Goal: Task Accomplishment & Management: Use online tool/utility

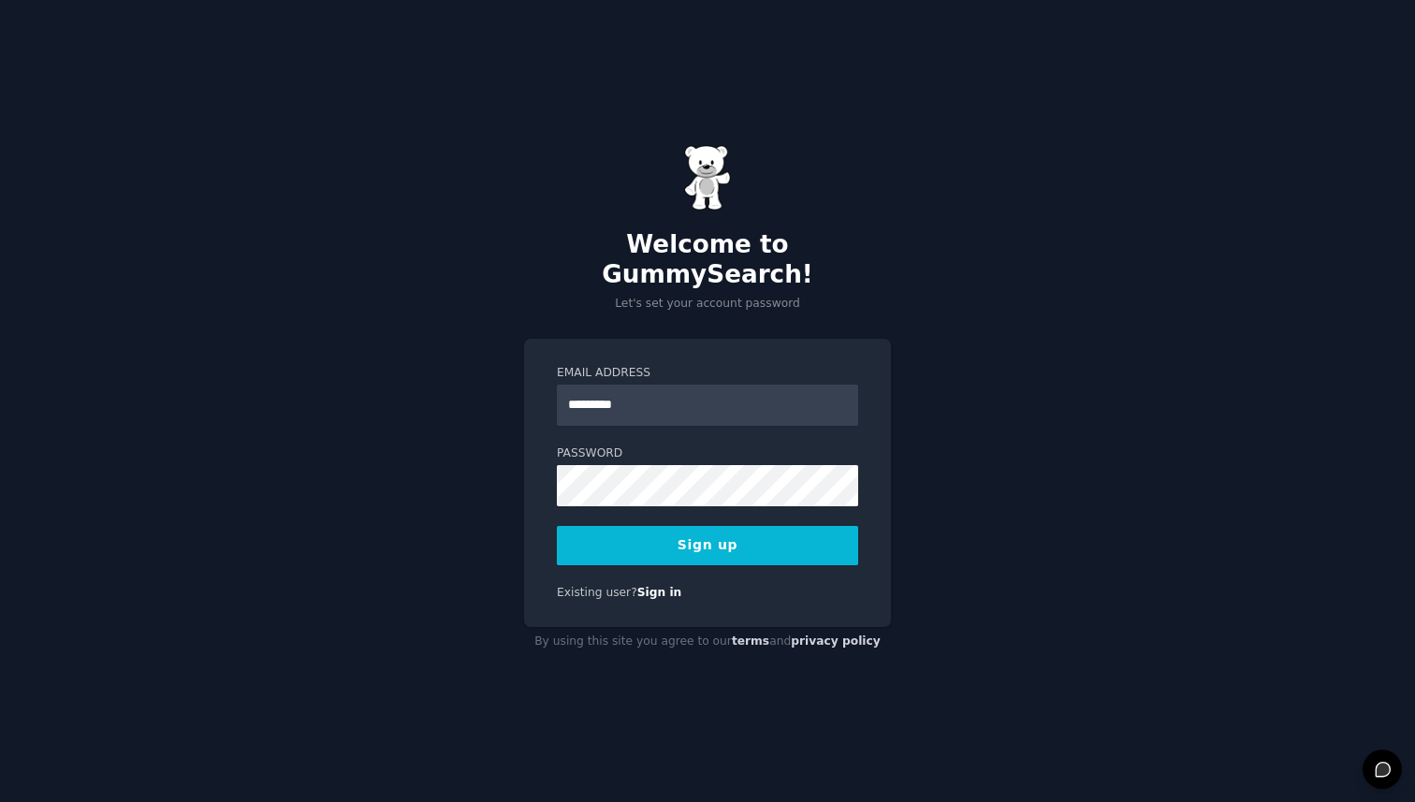
type input "*********"
click at [462, 433] on div "Welcome to GummySearch! Let's set your account password Email Address *********…" at bounding box center [707, 401] width 1415 height 802
click at [670, 535] on button "Sign up" at bounding box center [707, 545] width 301 height 39
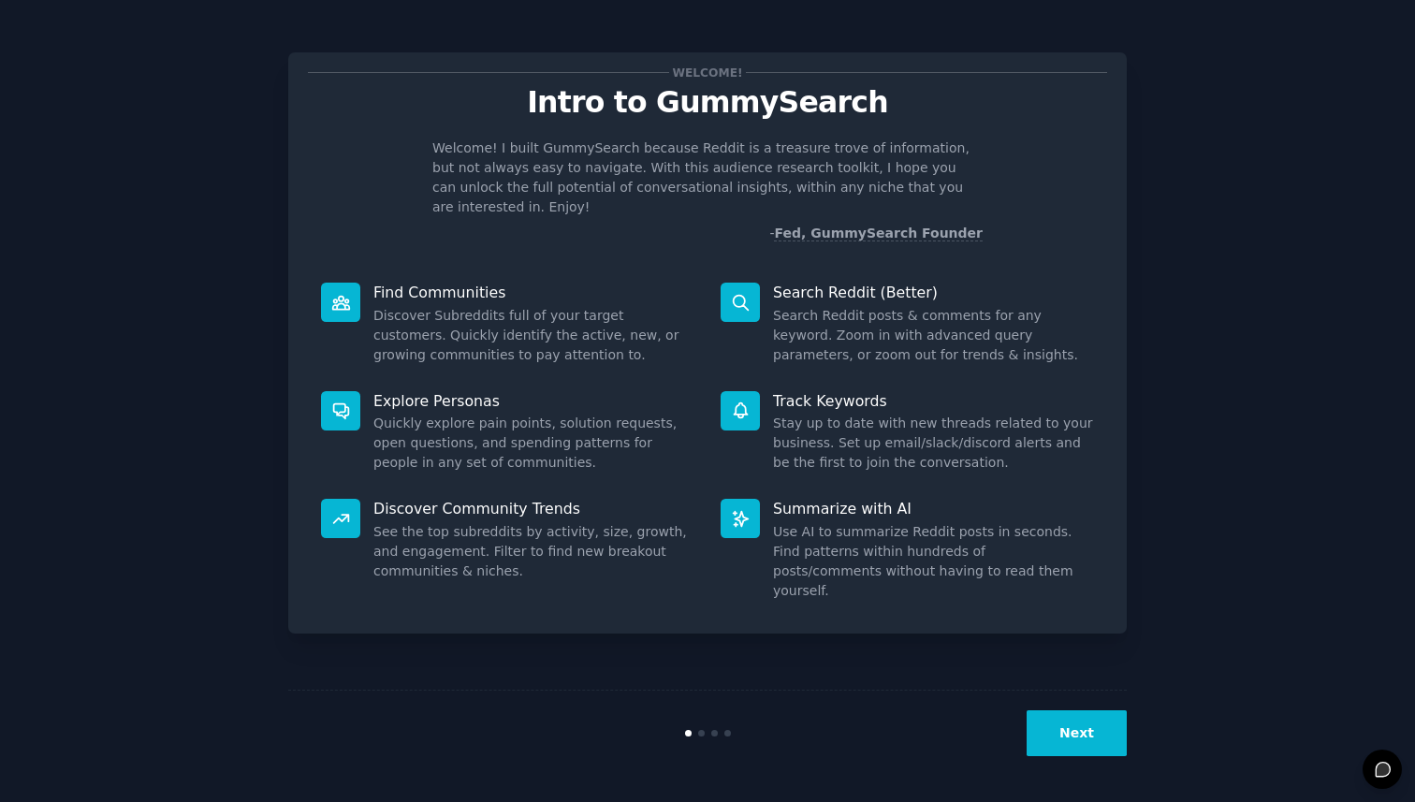
click at [331, 293] on icon at bounding box center [341, 303] width 20 height 20
click at [1082, 734] on button "Next" at bounding box center [1077, 733] width 100 height 46
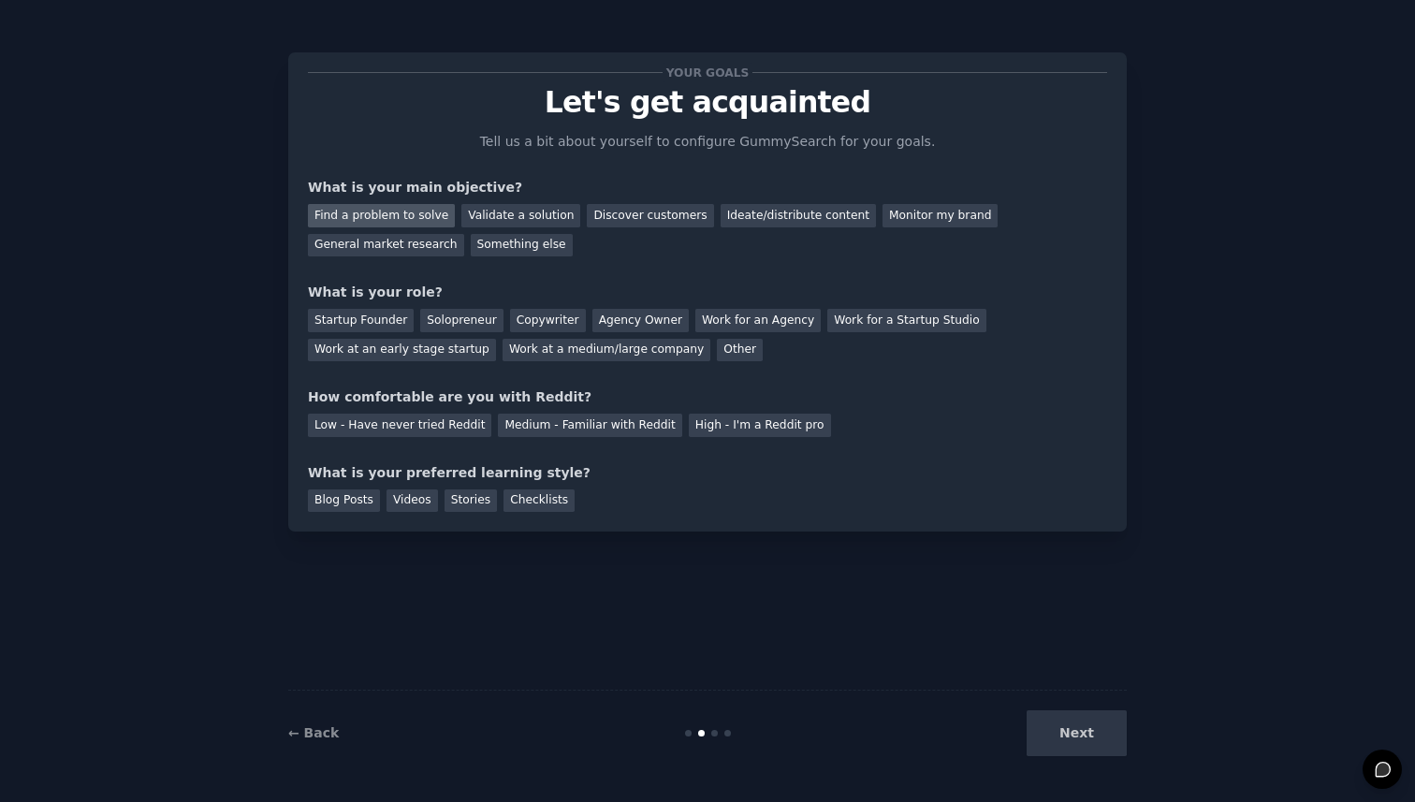
click at [427, 213] on div "Find a problem to solve" at bounding box center [381, 215] width 147 height 23
click at [625, 217] on div "Discover customers" at bounding box center [650, 215] width 126 height 23
click at [410, 222] on div "Find a problem to solve" at bounding box center [381, 215] width 147 height 23
click at [394, 320] on div "Startup Founder" at bounding box center [361, 320] width 106 height 23
click at [527, 427] on div "Medium - Familiar with Reddit" at bounding box center [589, 425] width 183 height 23
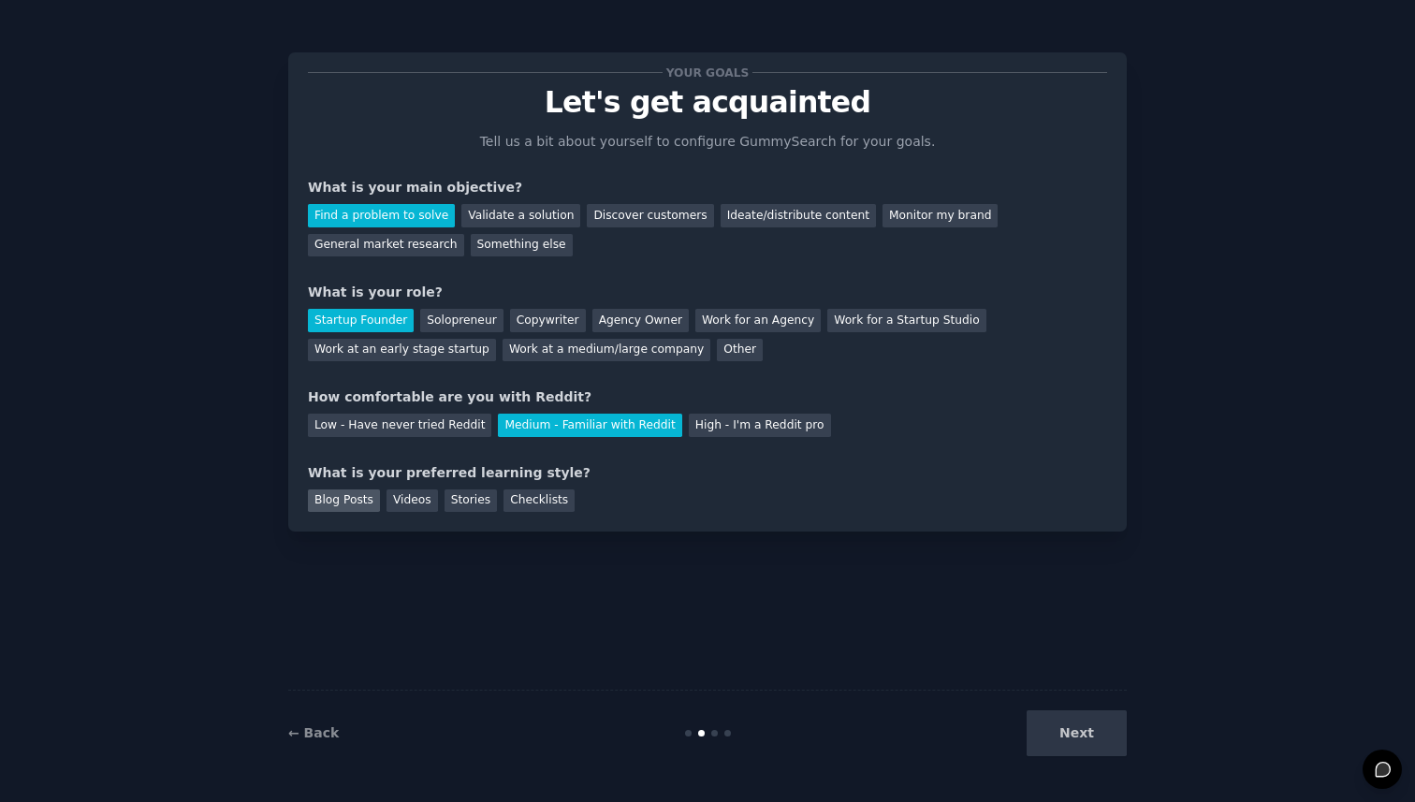
click at [361, 505] on div "Blog Posts" at bounding box center [344, 501] width 72 height 23
click at [407, 505] on div "Videos" at bounding box center [412, 501] width 51 height 23
click at [346, 506] on div "Blog Posts" at bounding box center [344, 501] width 72 height 23
drag, startPoint x: 1079, startPoint y: 742, endPoint x: 535, endPoint y: 549, distance: 577.9
click at [535, 549] on div "Your goals Let's get acquainted Tell us a bit about yourself to configure Gummy…" at bounding box center [707, 401] width 839 height 750
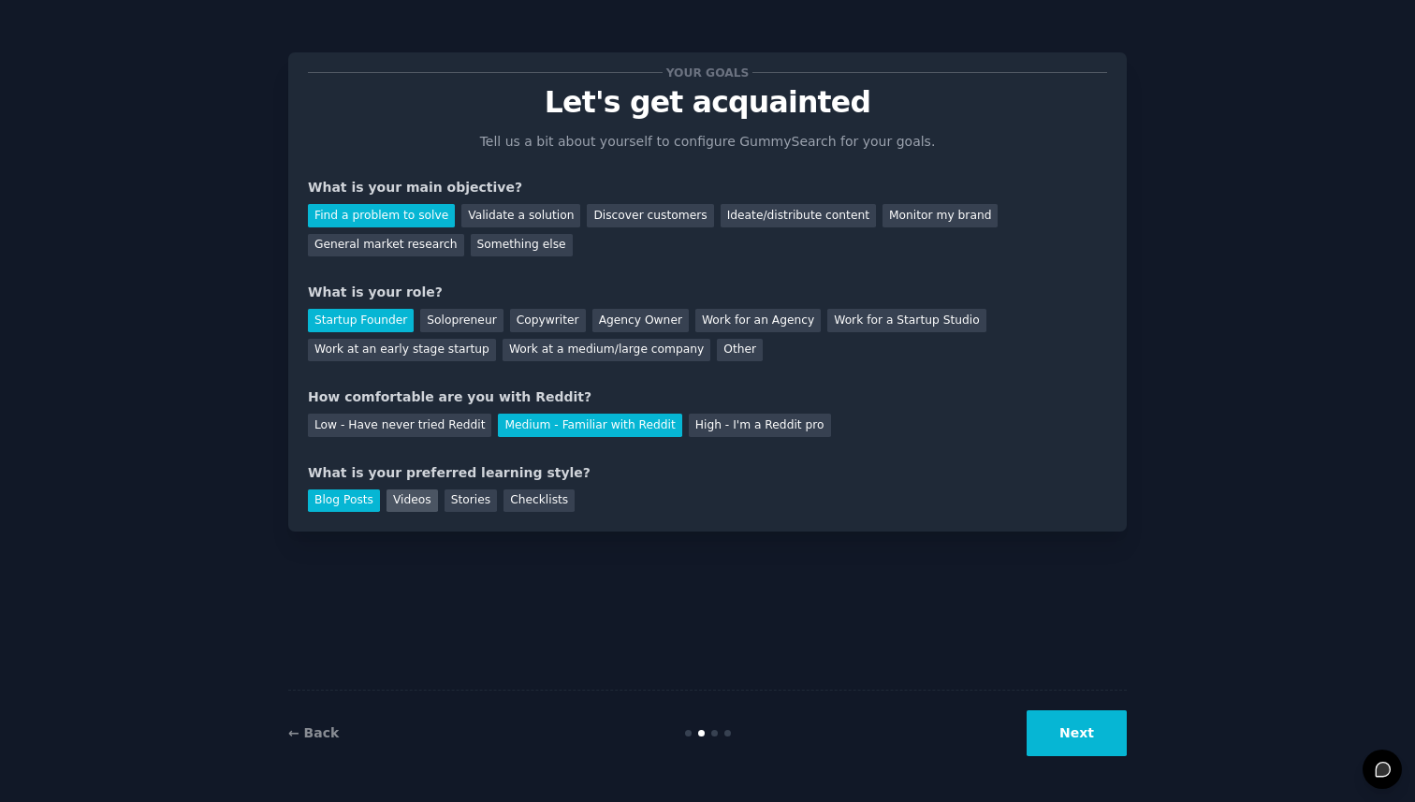
click at [422, 499] on div "Videos" at bounding box center [412, 501] width 51 height 23
click at [1082, 748] on button "Next" at bounding box center [1077, 733] width 100 height 46
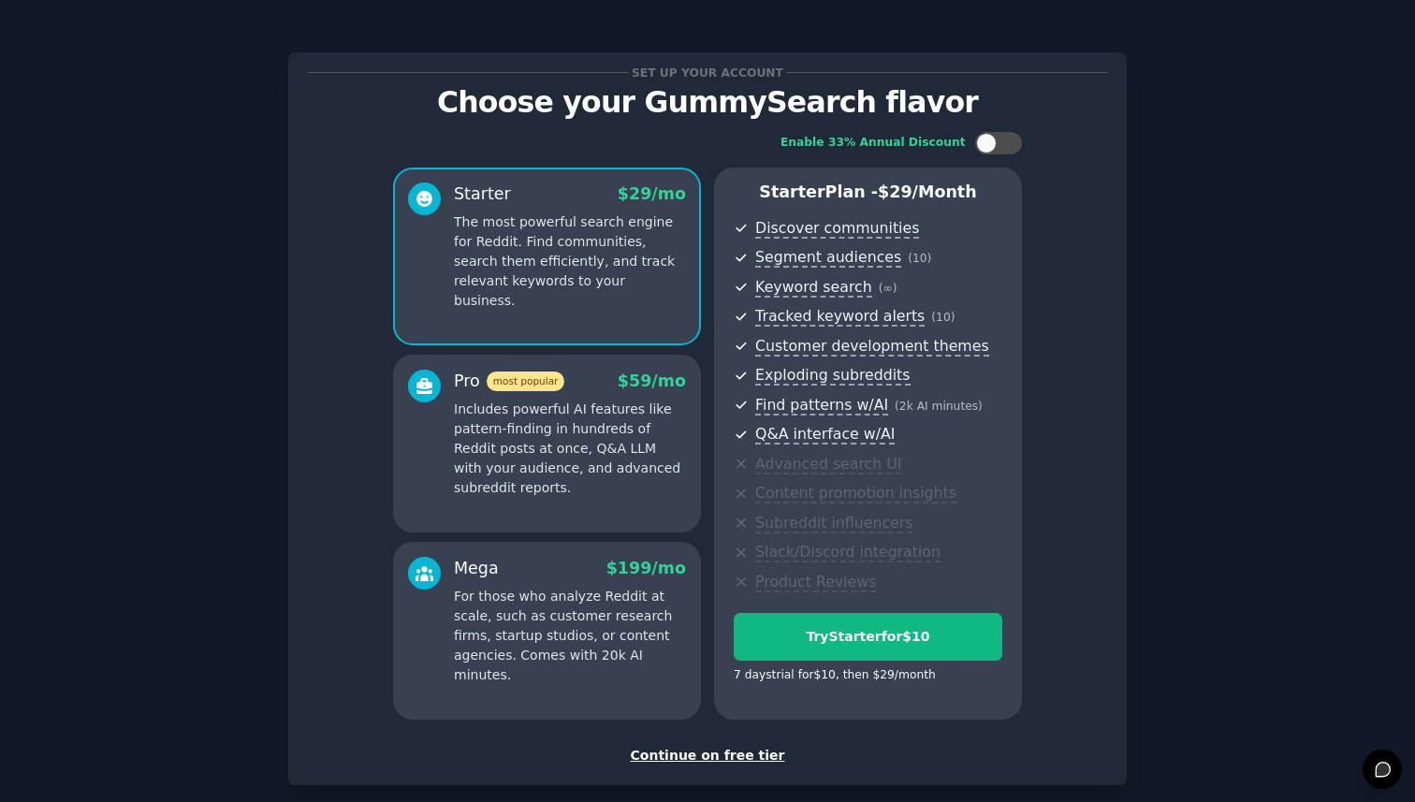
click at [725, 746] on div "Continue on free tier" at bounding box center [707, 756] width 799 height 20
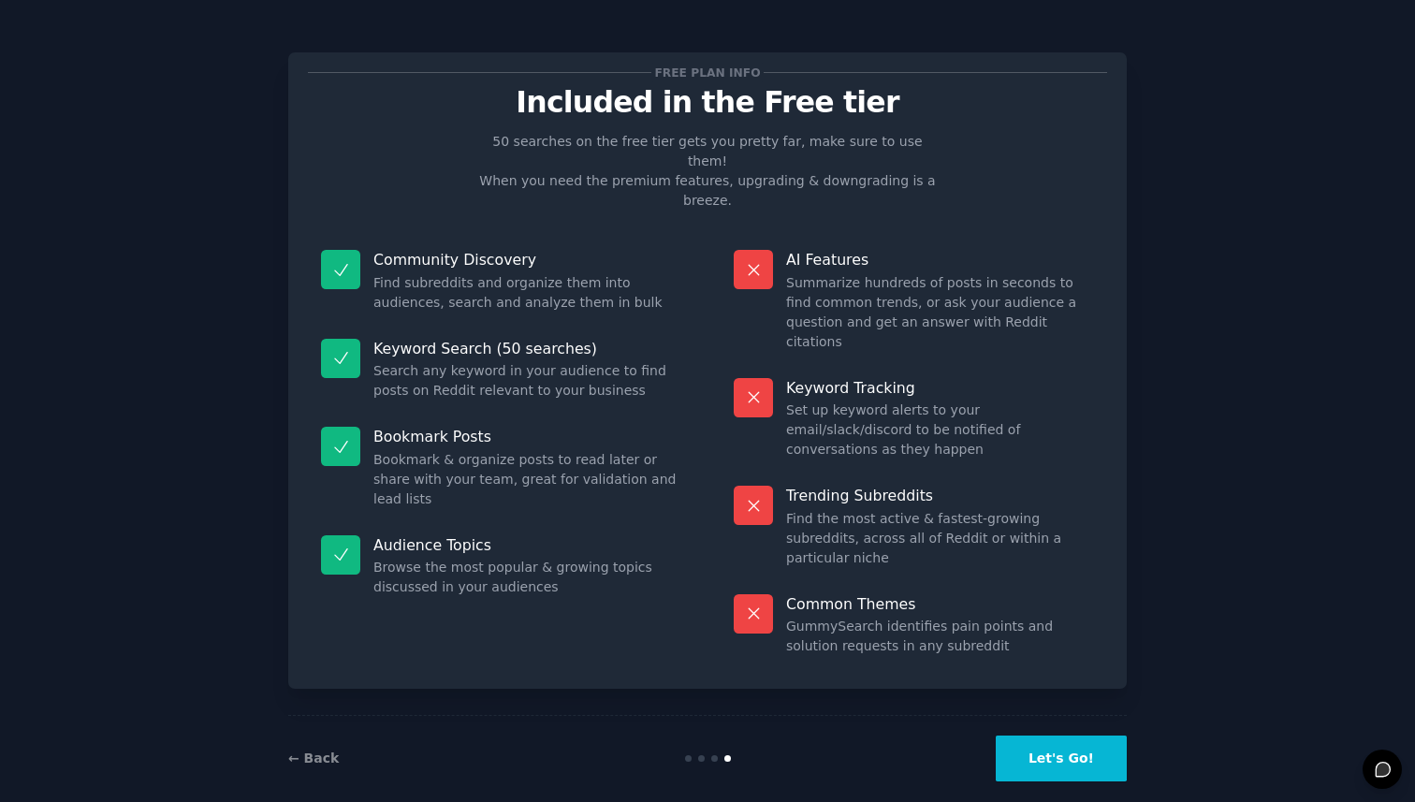
click at [1067, 736] on button "Let's Go!" at bounding box center [1061, 759] width 131 height 46
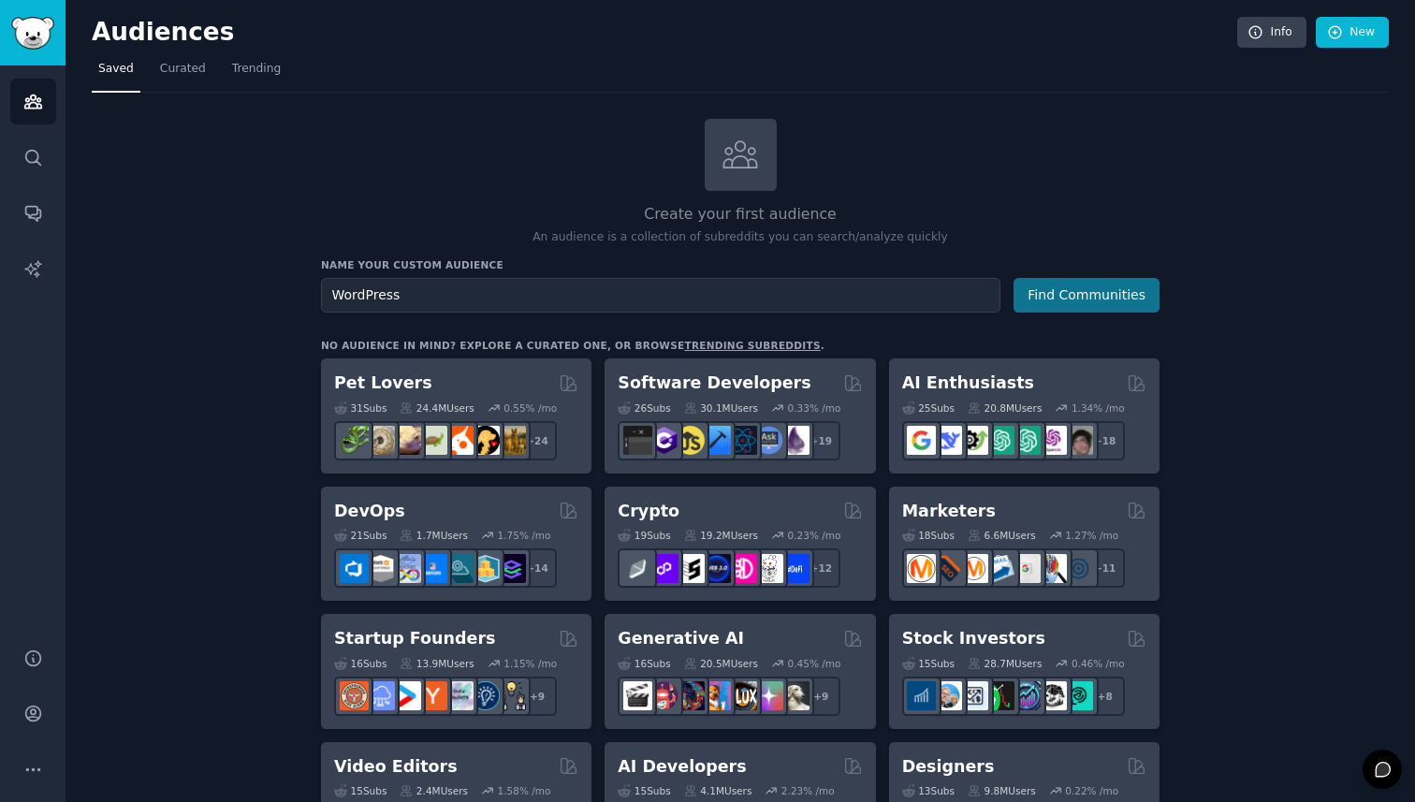
type input "WordPress"
click at [1045, 294] on button "Find Communities" at bounding box center [1087, 295] width 146 height 35
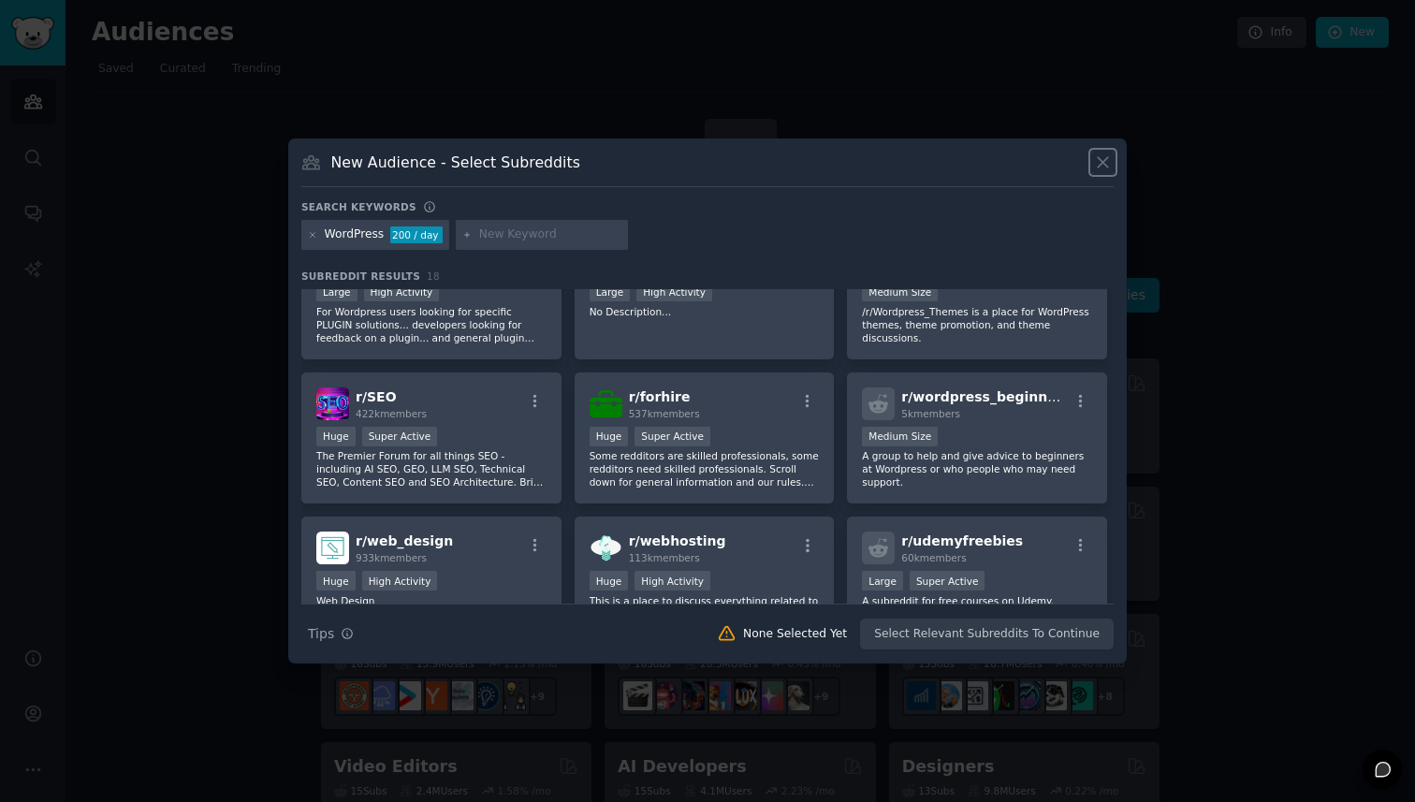
scroll to position [217, 0]
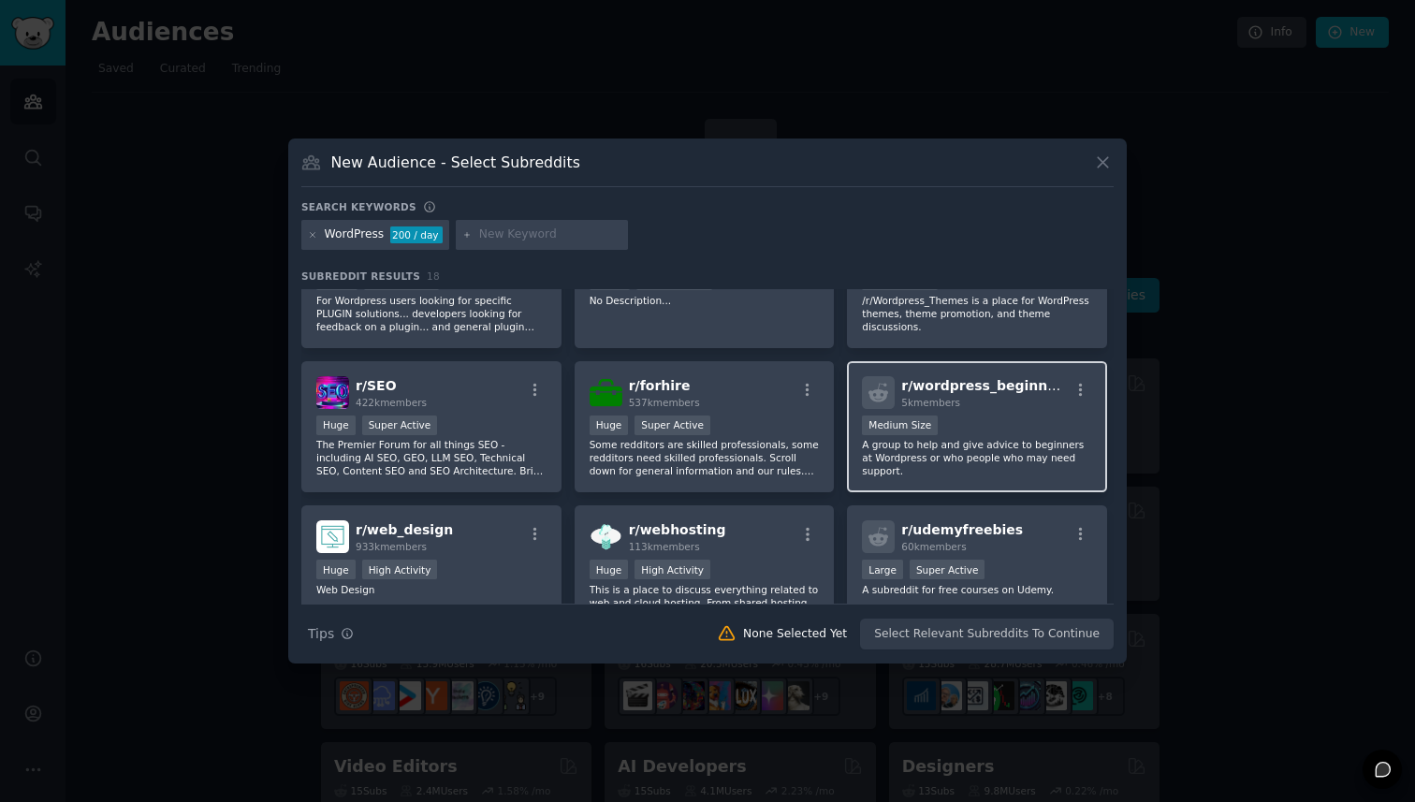
click at [972, 389] on span "r/ wordpress_beginners" at bounding box center [985, 385] width 169 height 15
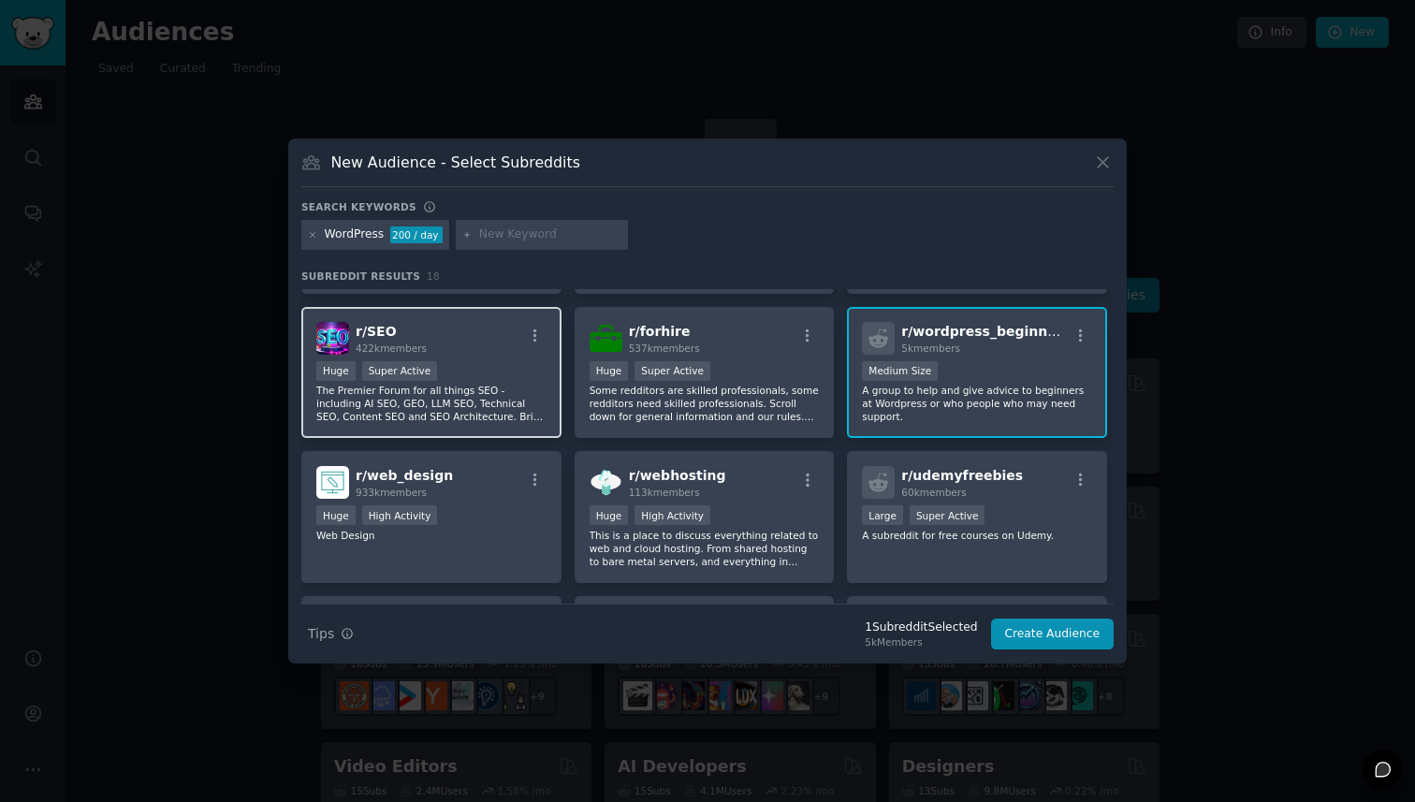
scroll to position [0, 0]
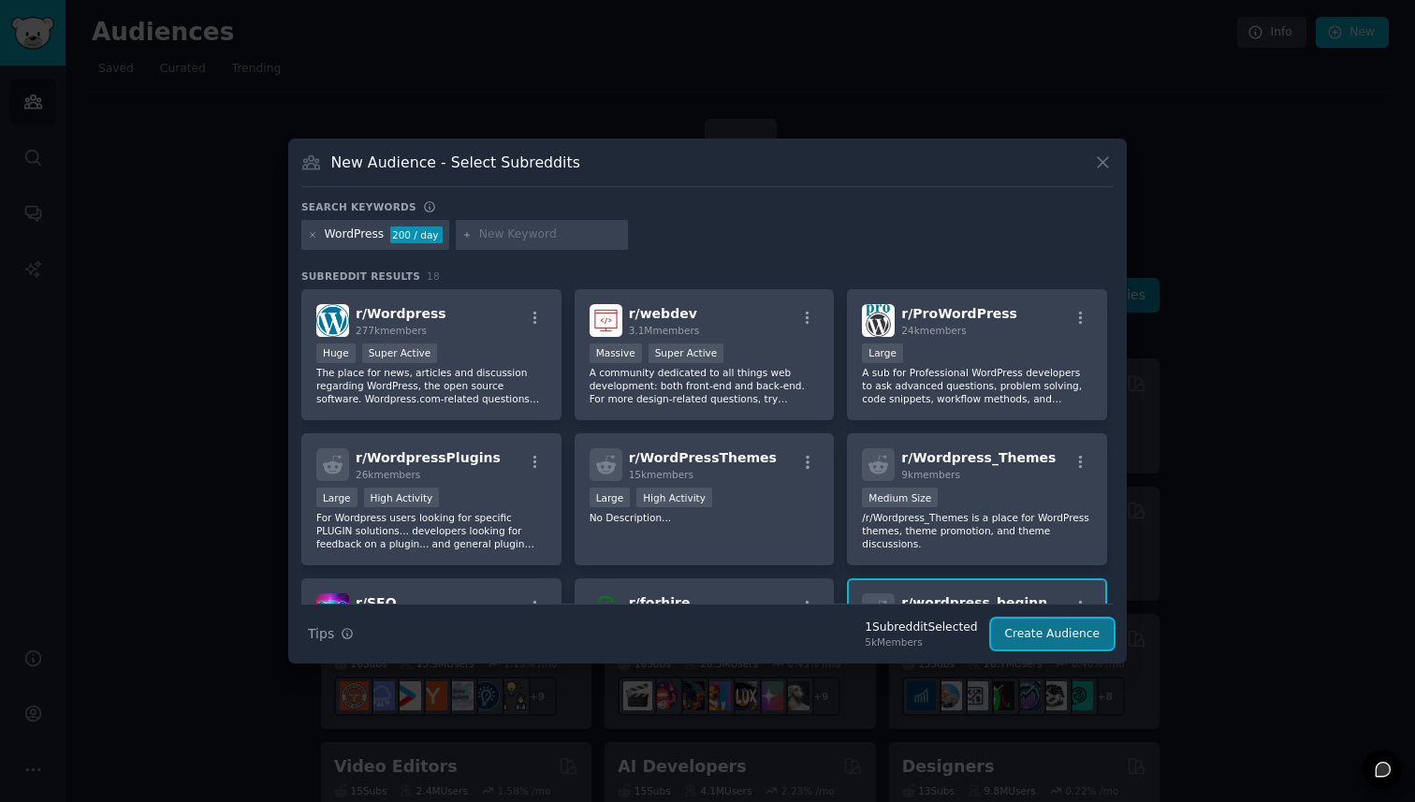
click at [1084, 644] on button "Create Audience" at bounding box center [1053, 635] width 124 height 32
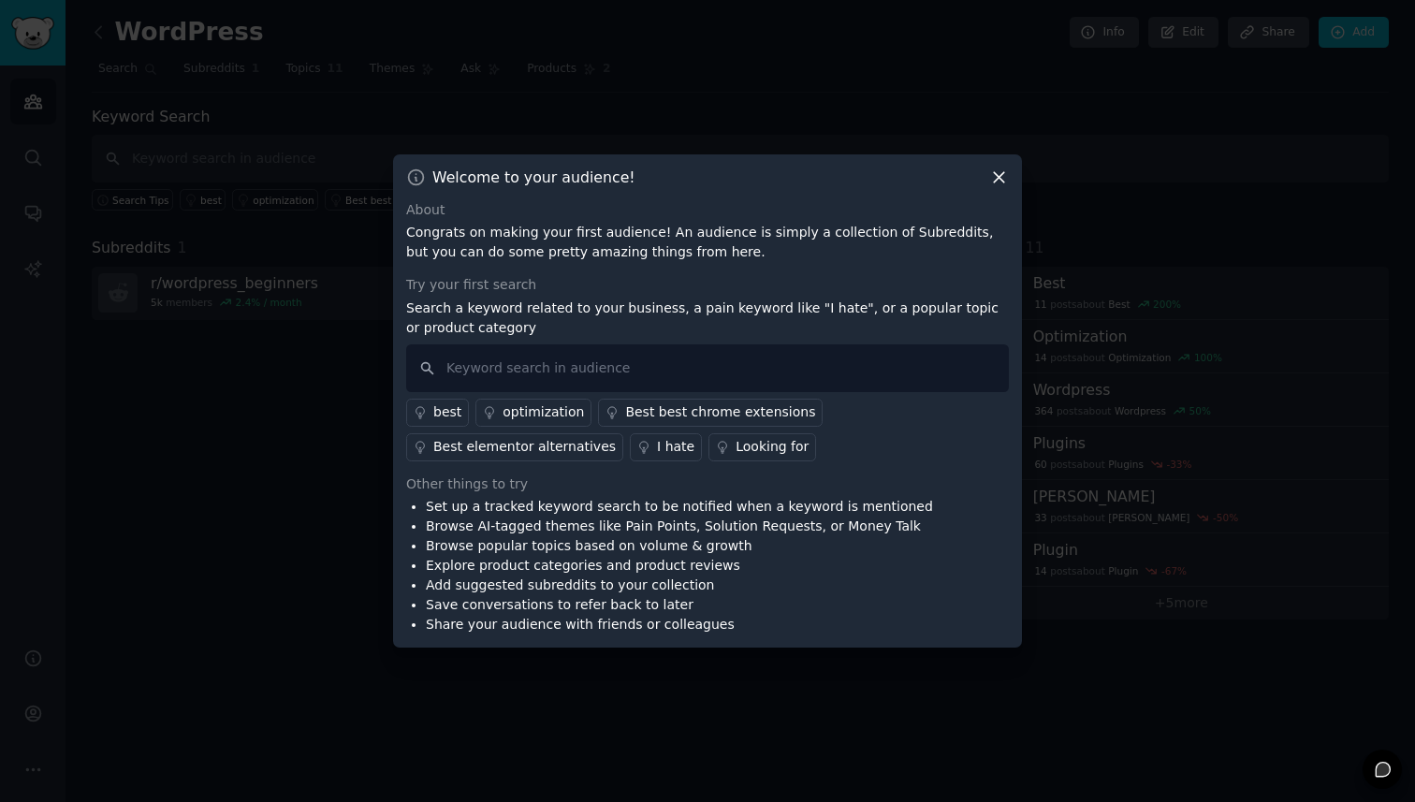
click at [998, 189] on div "Welcome to your audience! About Congrats on making your first audience! An audi…" at bounding box center [707, 401] width 629 height 494
drag, startPoint x: 989, startPoint y: 184, endPoint x: 613, endPoint y: 249, distance: 380.9
click at [613, 249] on div "Welcome to your audience! About Congrats on making your first audience! An audi…" at bounding box center [707, 401] width 629 height 494
click at [580, 374] on input "text" at bounding box center [707, 368] width 603 height 48
type input "website"
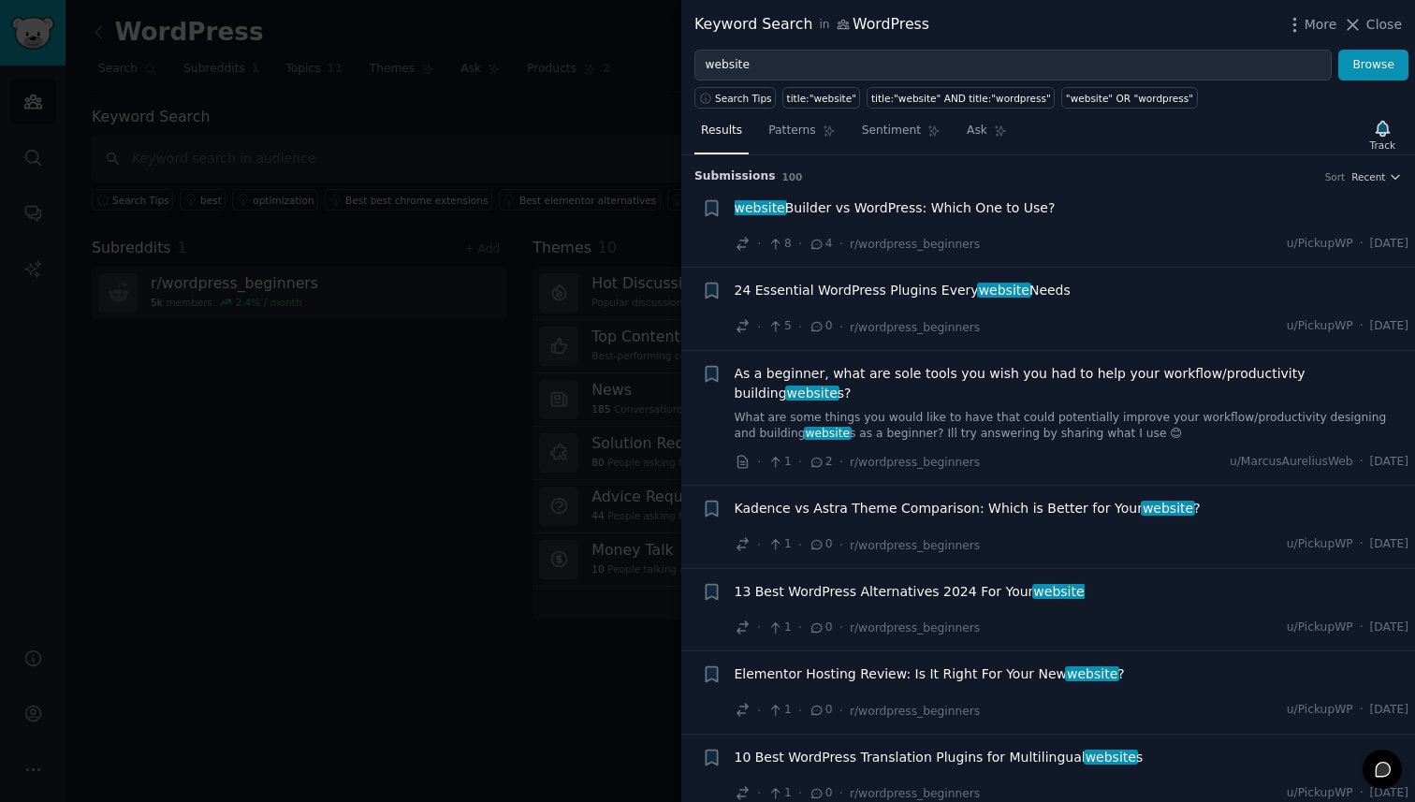
click at [904, 213] on span "website Builder vs WordPress: Which One to Use?" at bounding box center [895, 208] width 321 height 20
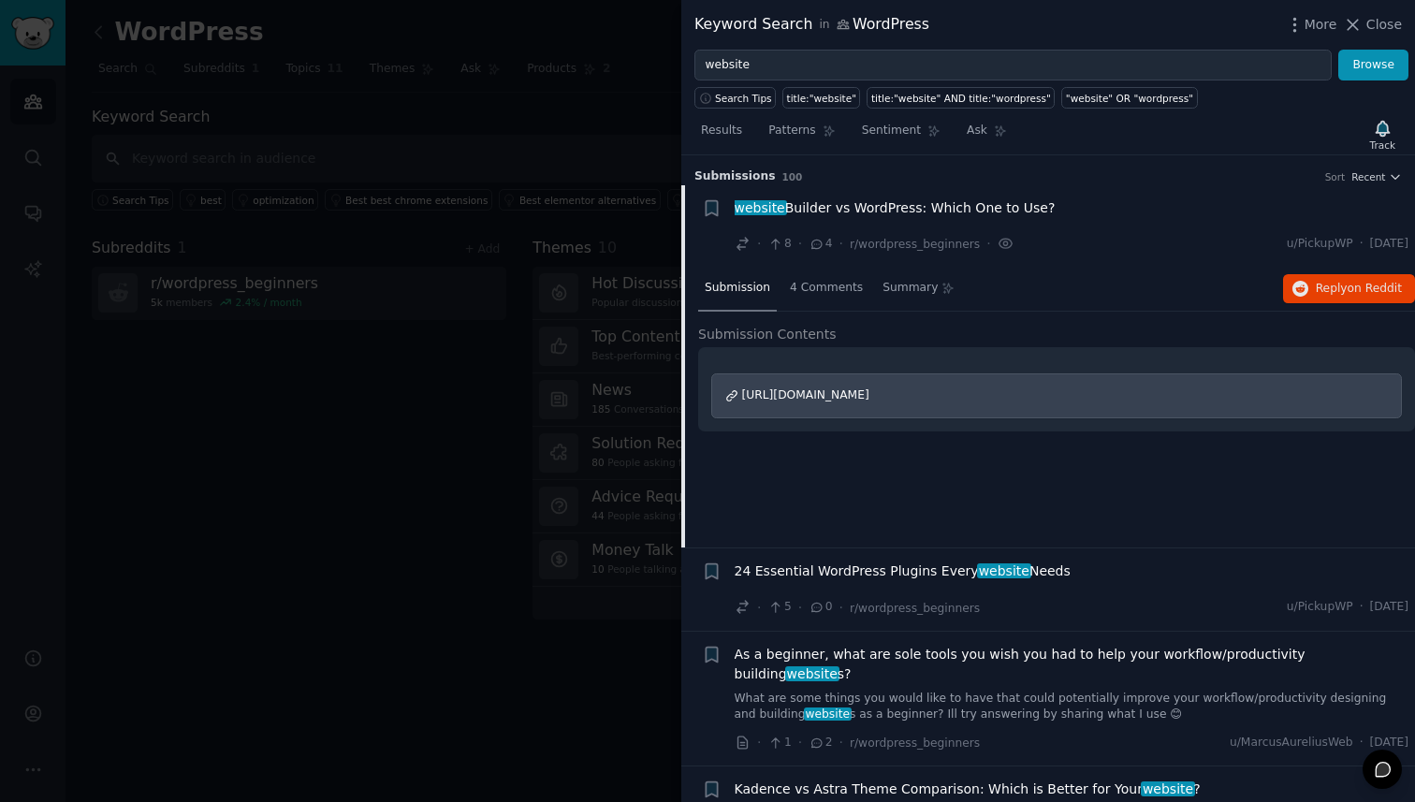
scroll to position [29, 0]
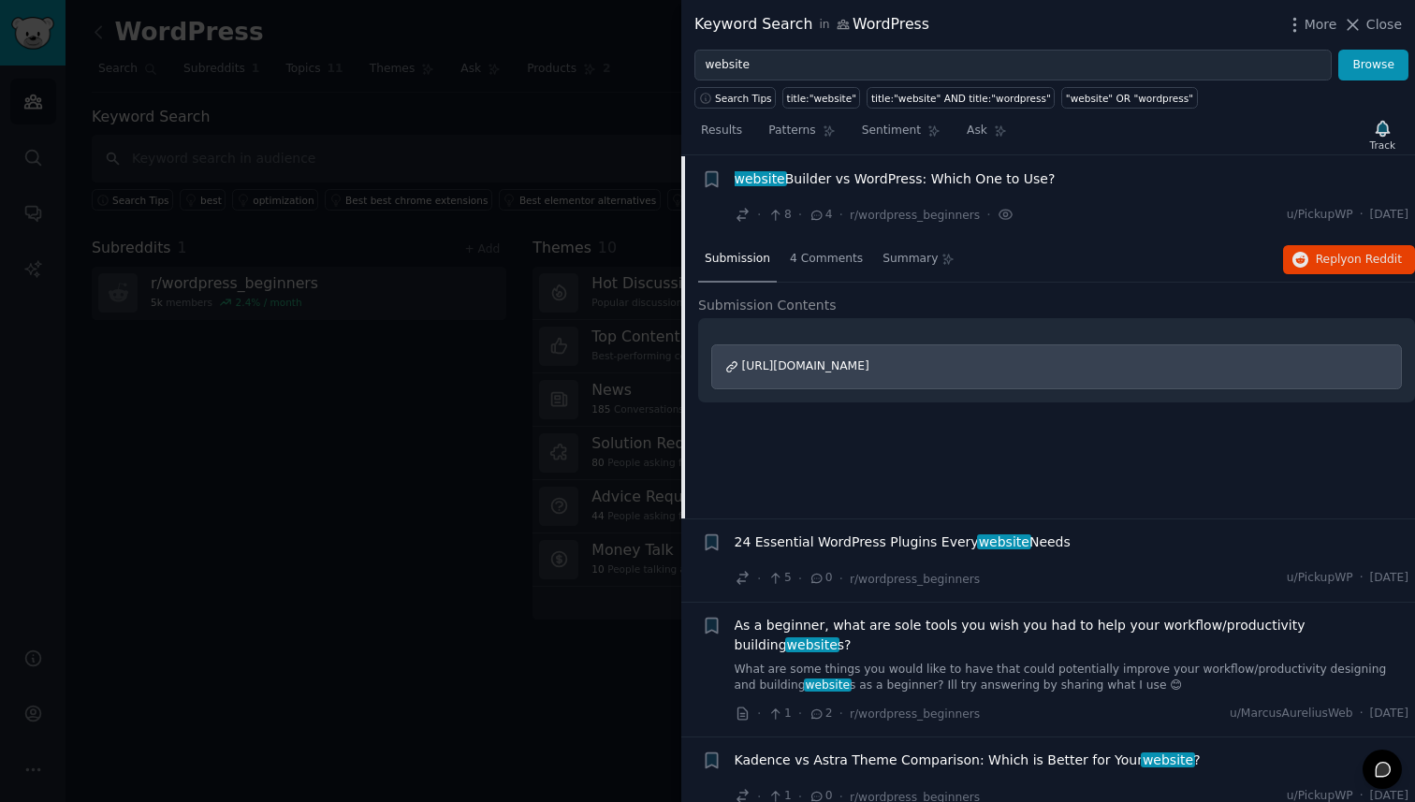
click at [1018, 355] on div "[URL][DOMAIN_NAME]" at bounding box center [1056, 366] width 691 height 45
click at [610, 114] on div at bounding box center [707, 401] width 1415 height 802
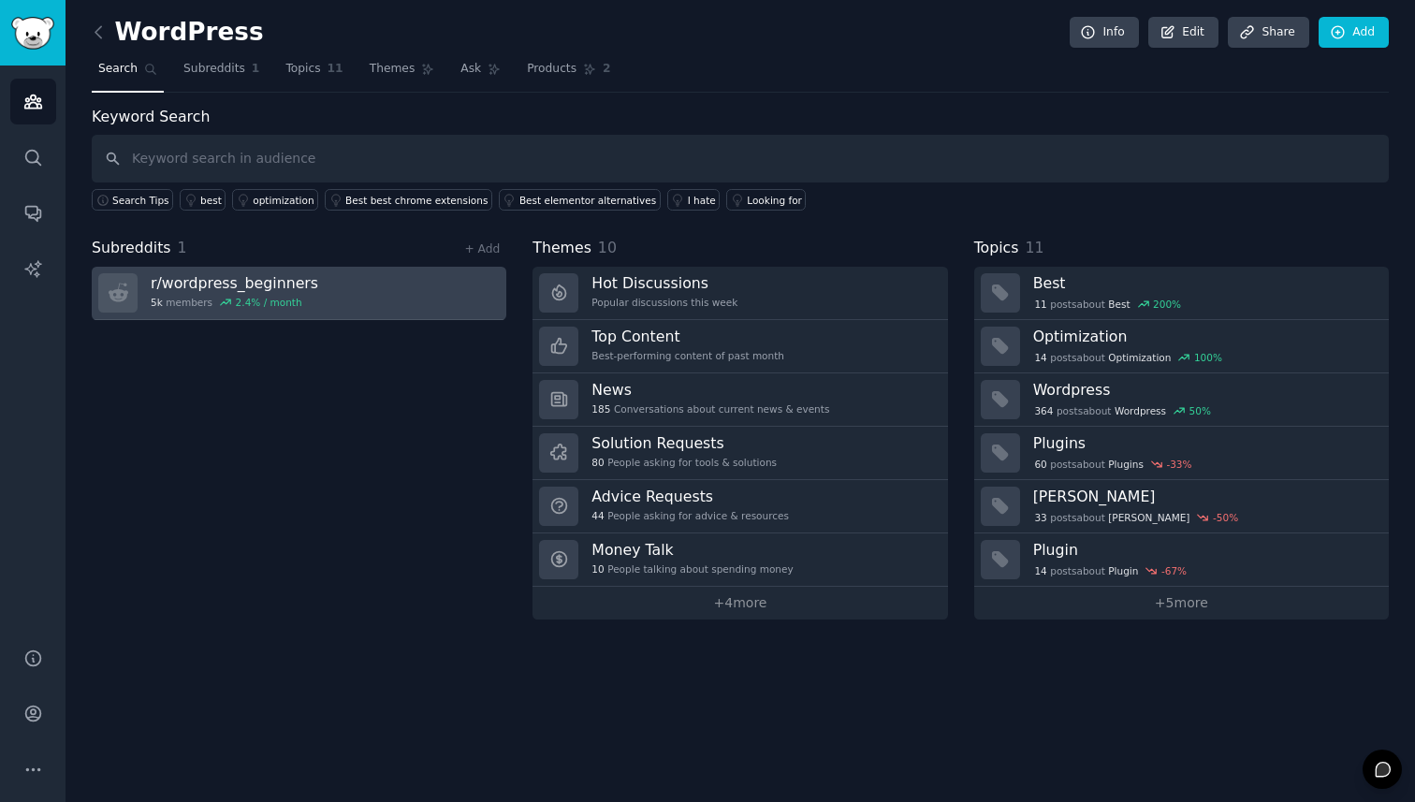
click at [243, 302] on div "2.4 % / month" at bounding box center [269, 302] width 66 height 13
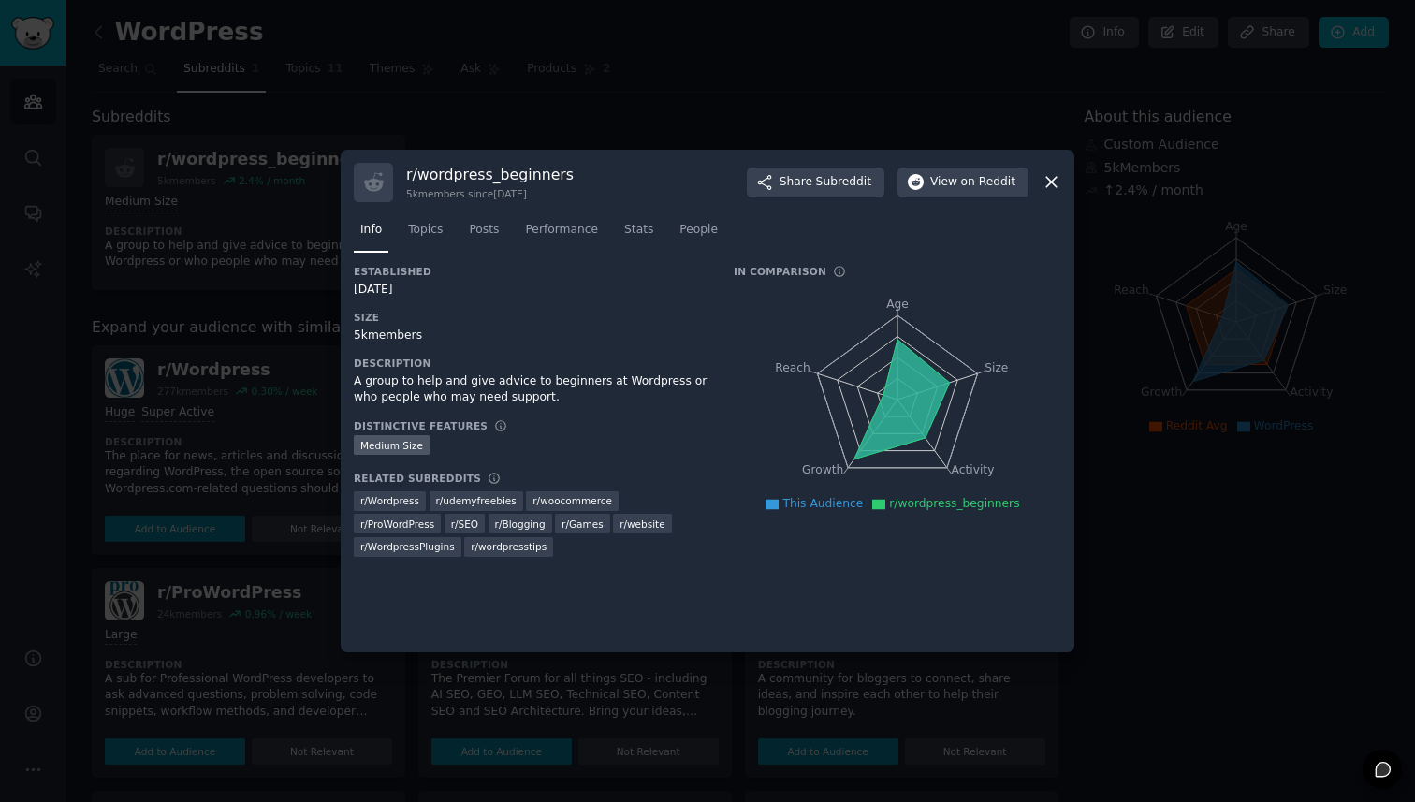
click at [660, 58] on div at bounding box center [707, 401] width 1415 height 802
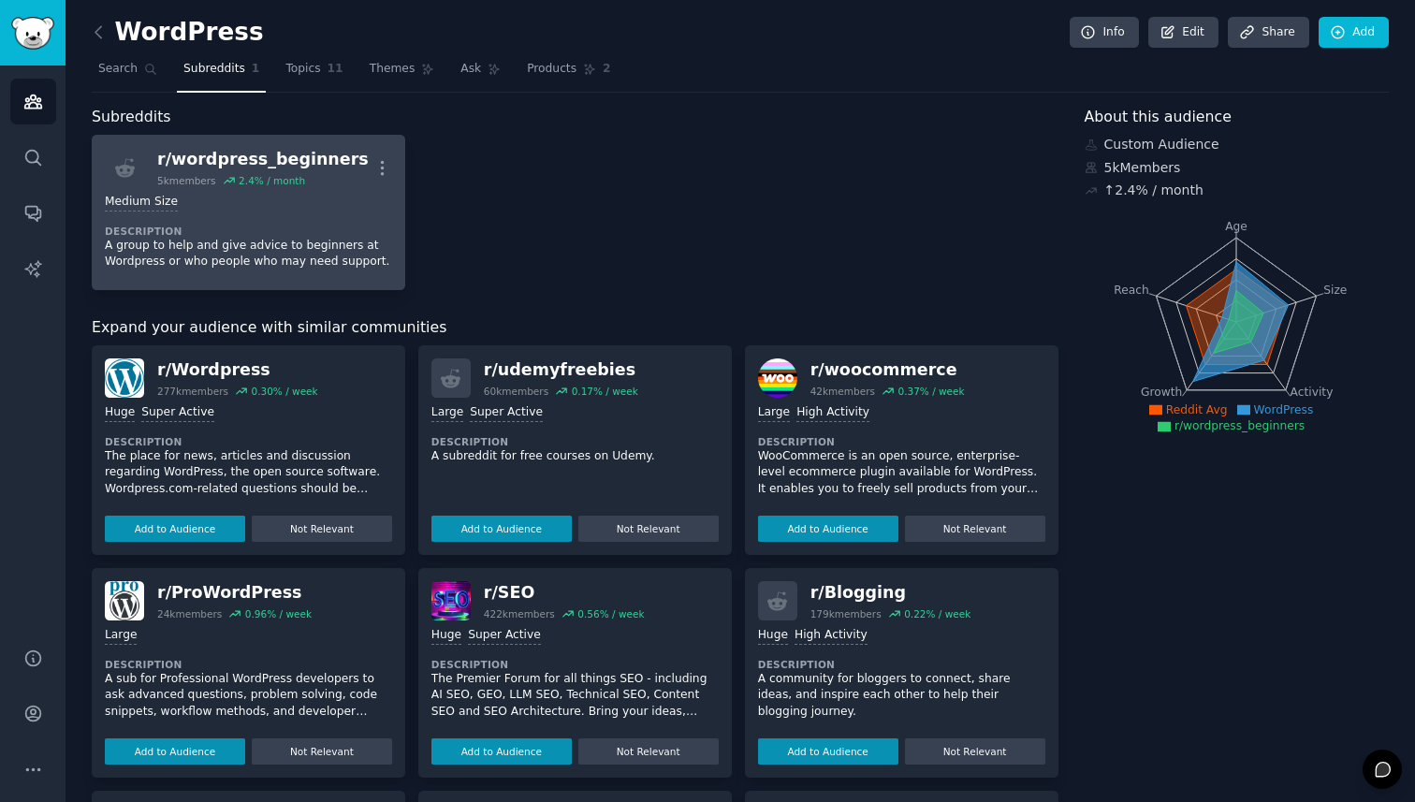
click at [269, 205] on div "Medium Size" at bounding box center [248, 203] width 287 height 18
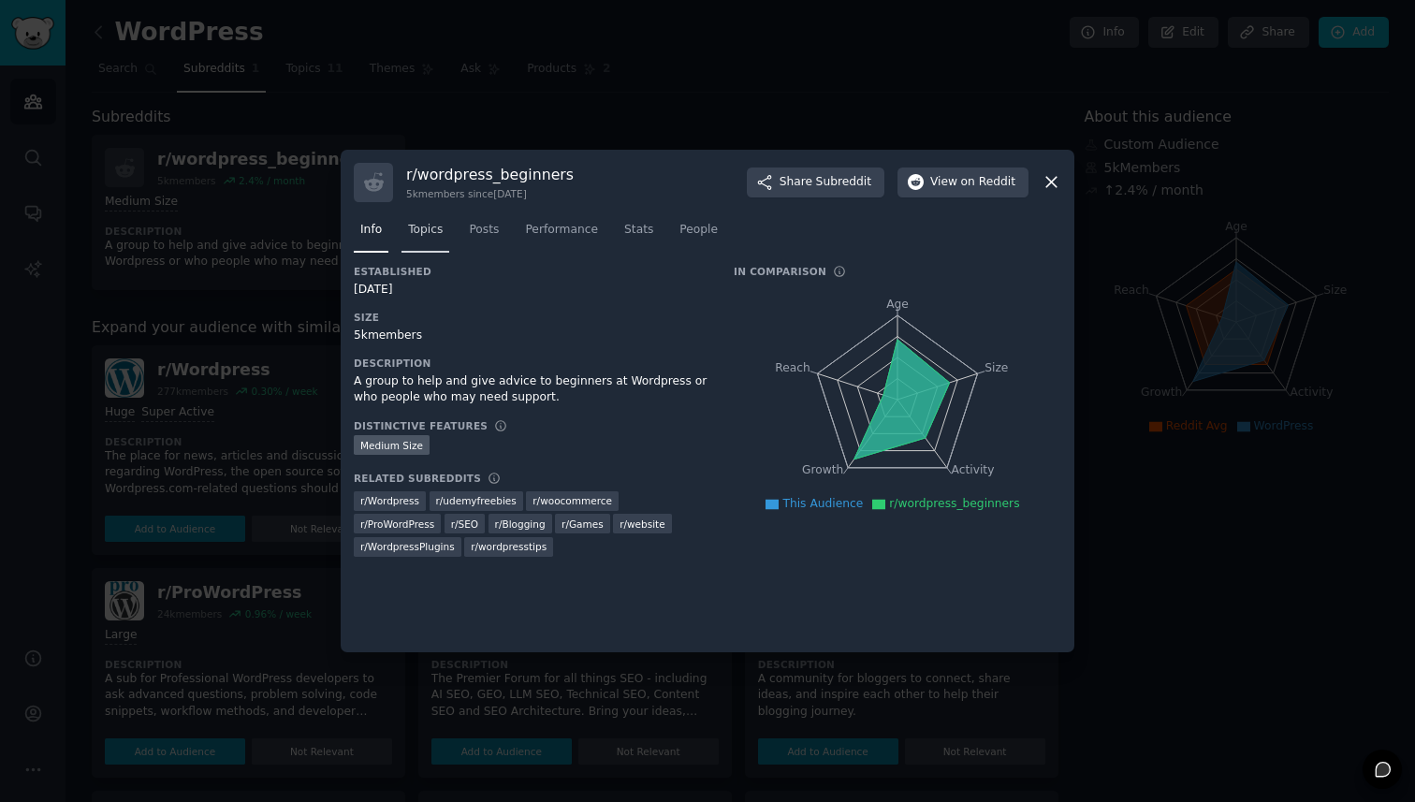
click at [420, 225] on span "Topics" at bounding box center [425, 230] width 35 height 17
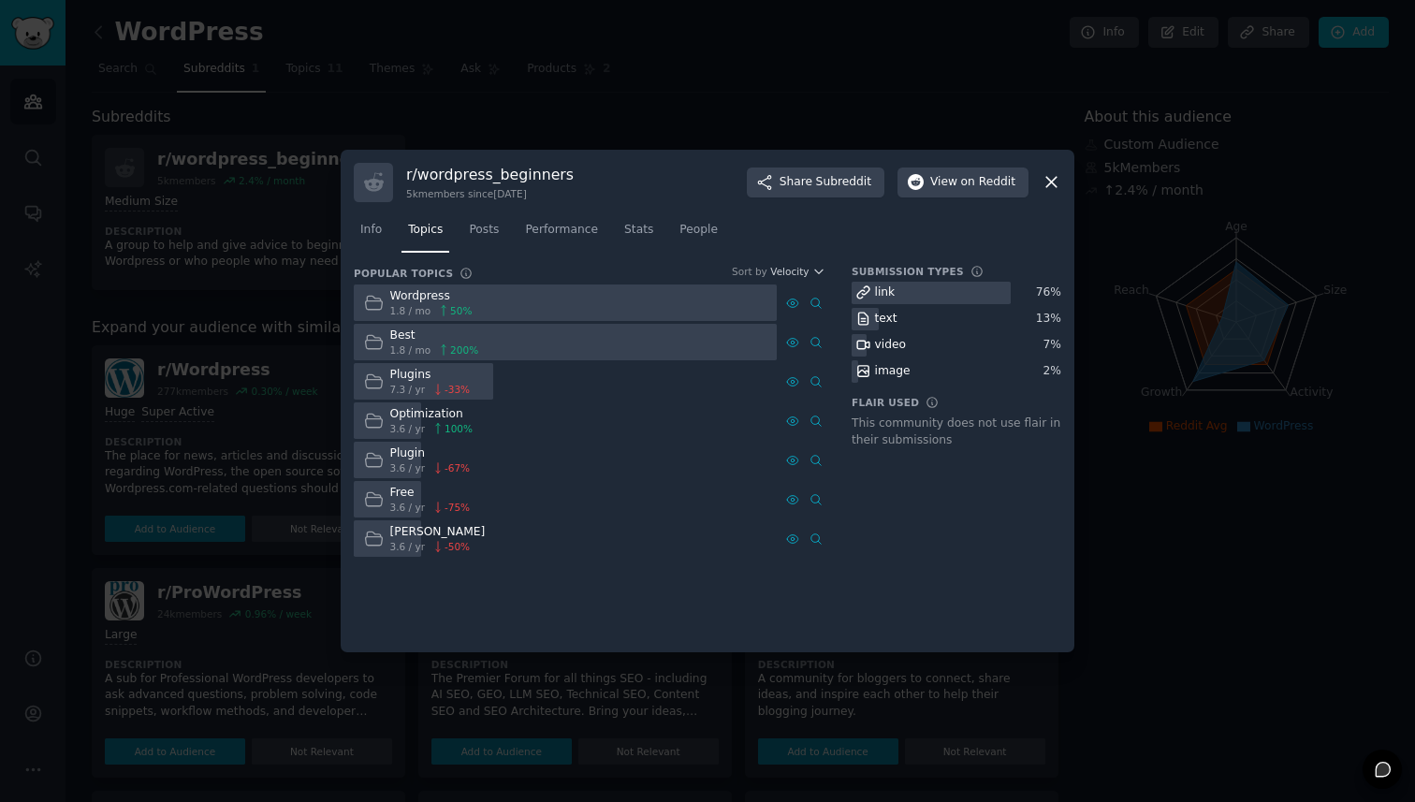
click at [1053, 172] on icon at bounding box center [1052, 182] width 20 height 20
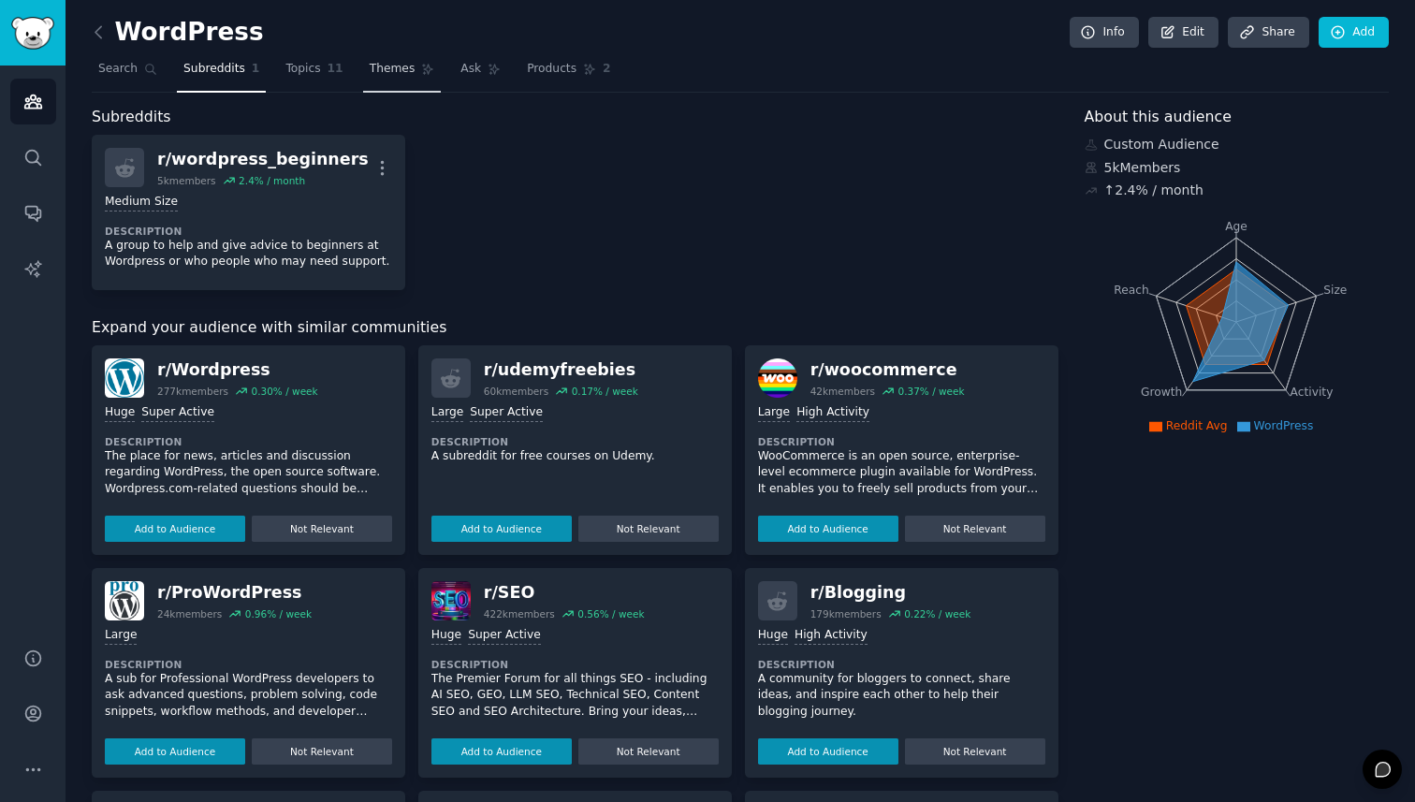
click at [393, 79] on link "Themes" at bounding box center [402, 73] width 79 height 38
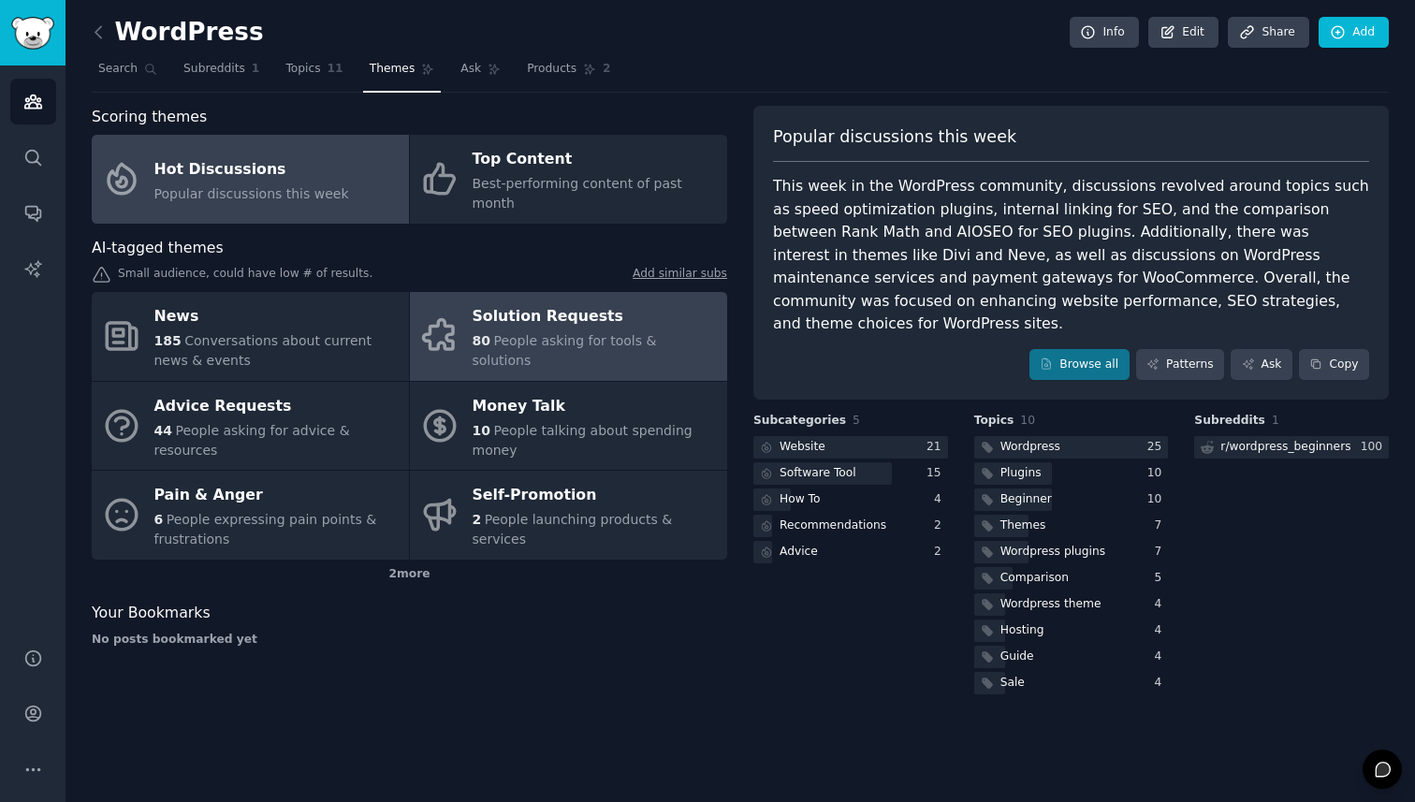
click at [570, 333] on span "People asking for tools & solutions" at bounding box center [565, 350] width 184 height 35
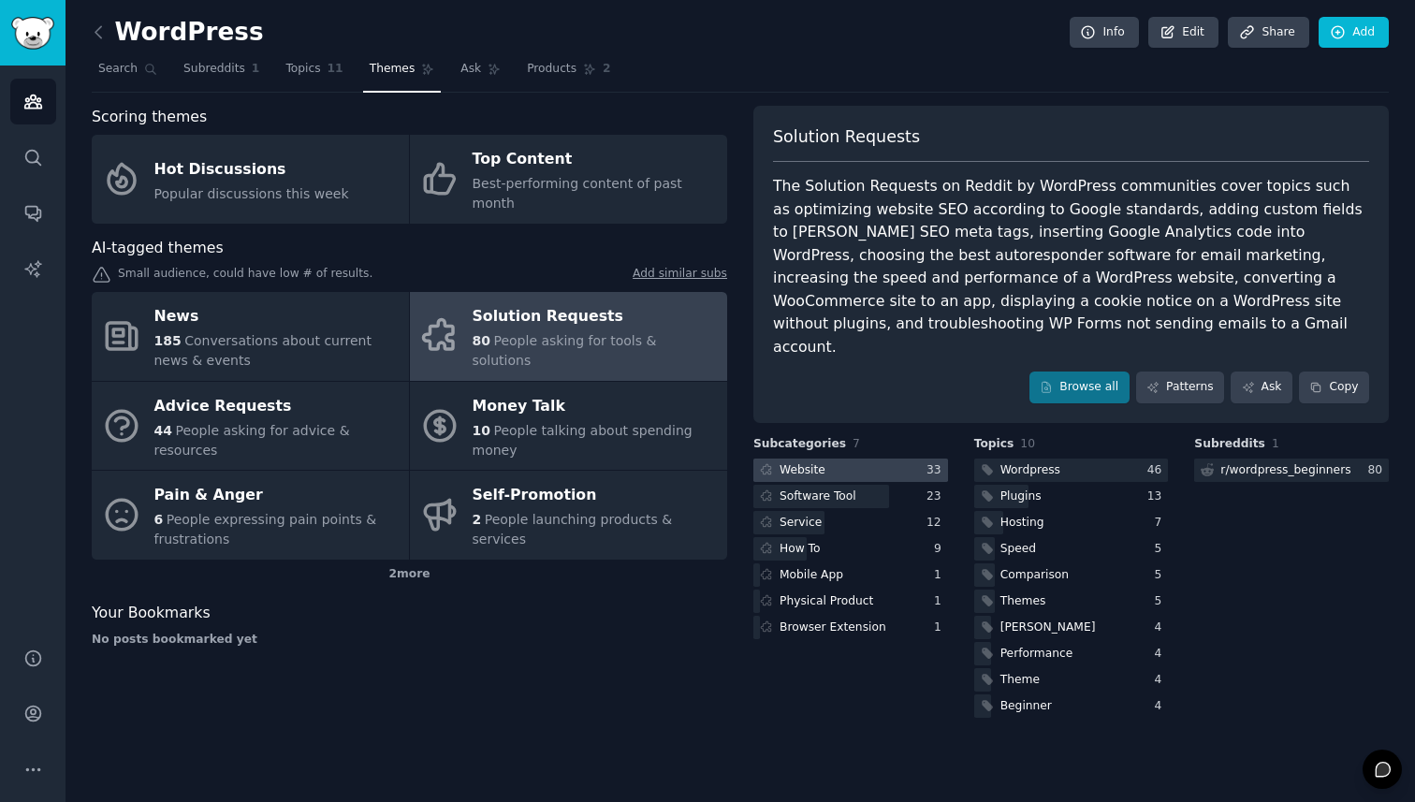
click at [832, 459] on div at bounding box center [851, 470] width 195 height 23
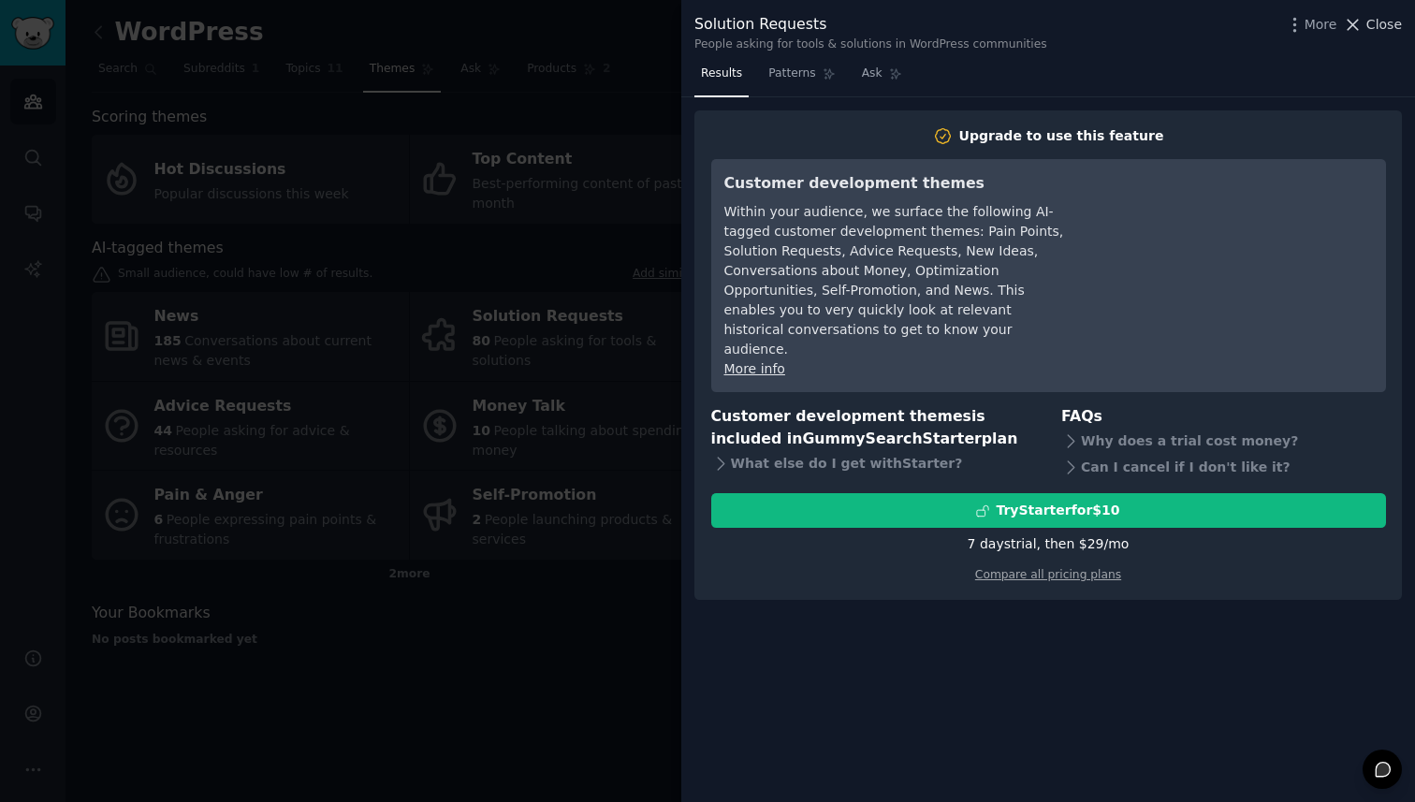
click at [1375, 21] on span "Close" at bounding box center [1385, 25] width 36 height 20
